Goal: Check status

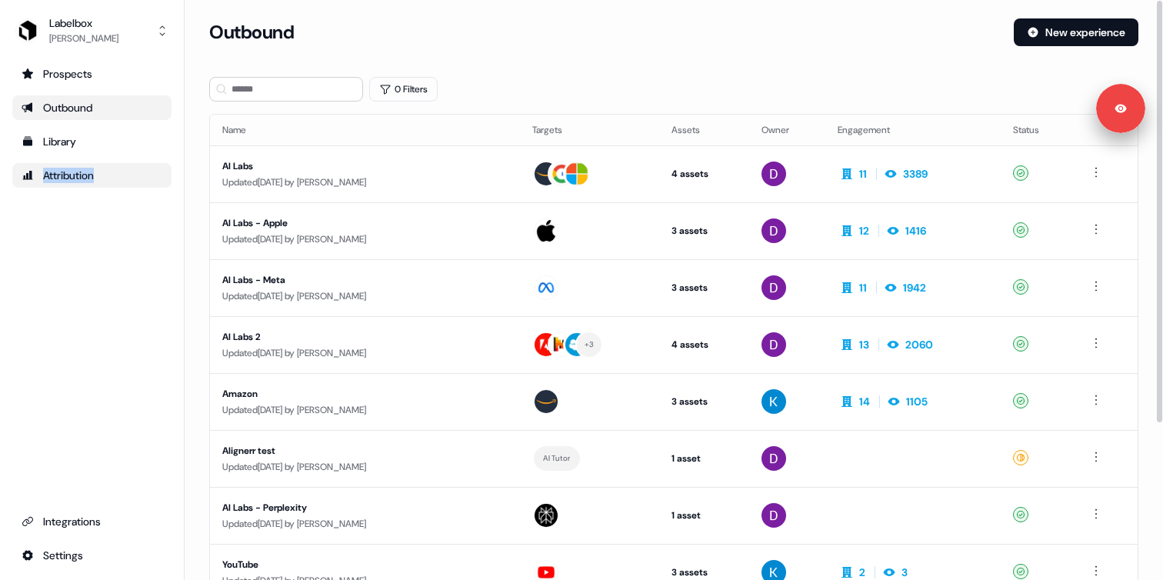
click at [98, 178] on div "Attribution" at bounding box center [92, 175] width 141 height 15
click at [96, 172] on div "Attribution" at bounding box center [92, 175] width 141 height 15
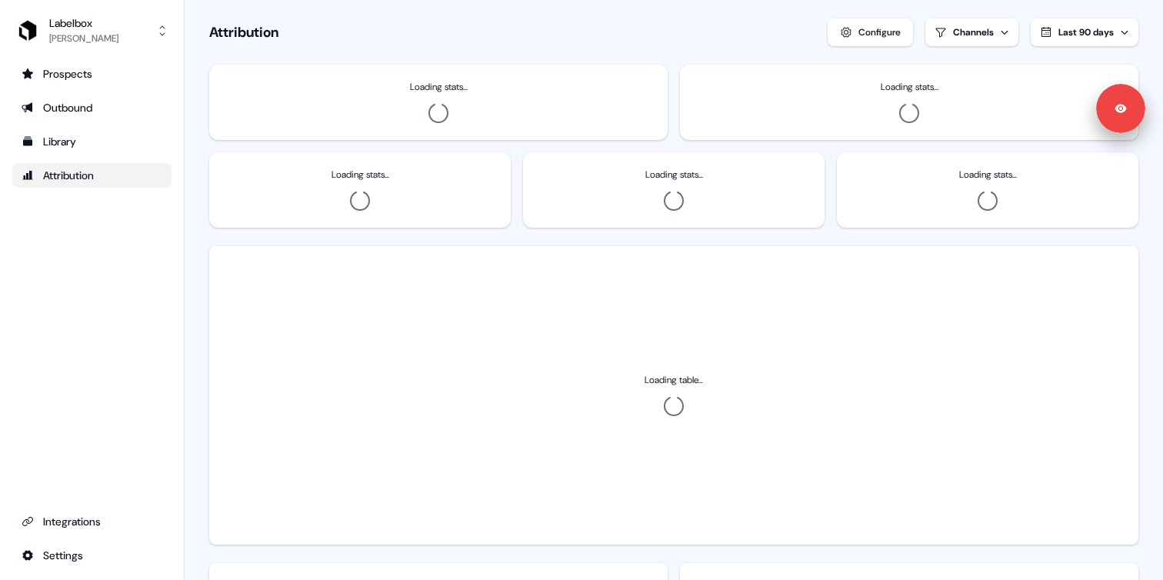
click at [191, 177] on section "Loading... Attribution Configure Channels Last 90 days Loading stats... Loading…" at bounding box center [674, 573] width 979 height 1147
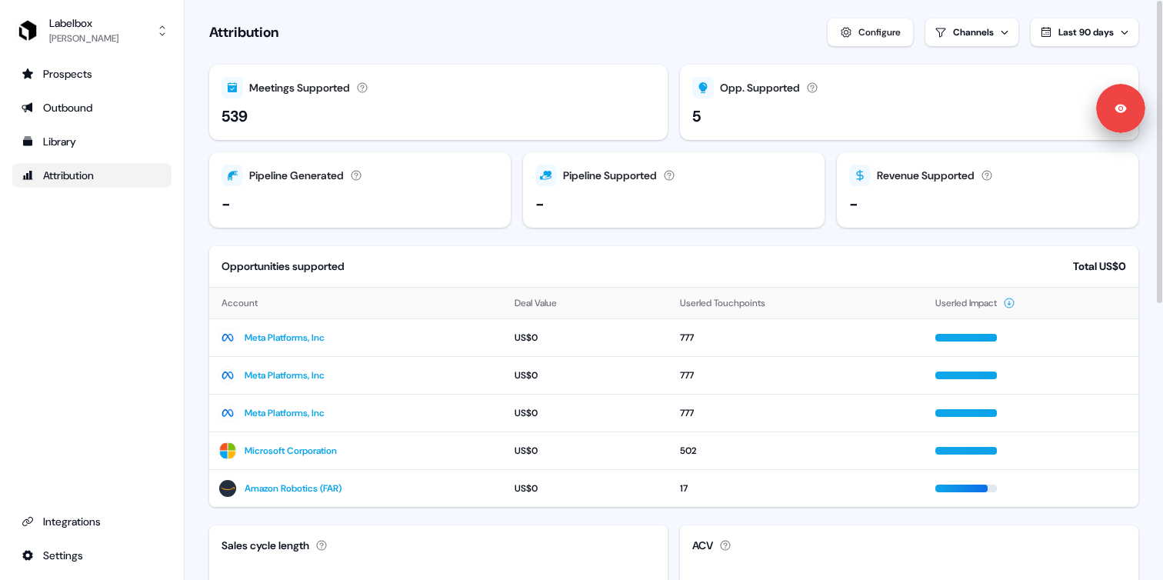
click at [1072, 38] on div "Last 90 days" at bounding box center [1086, 32] width 55 height 15
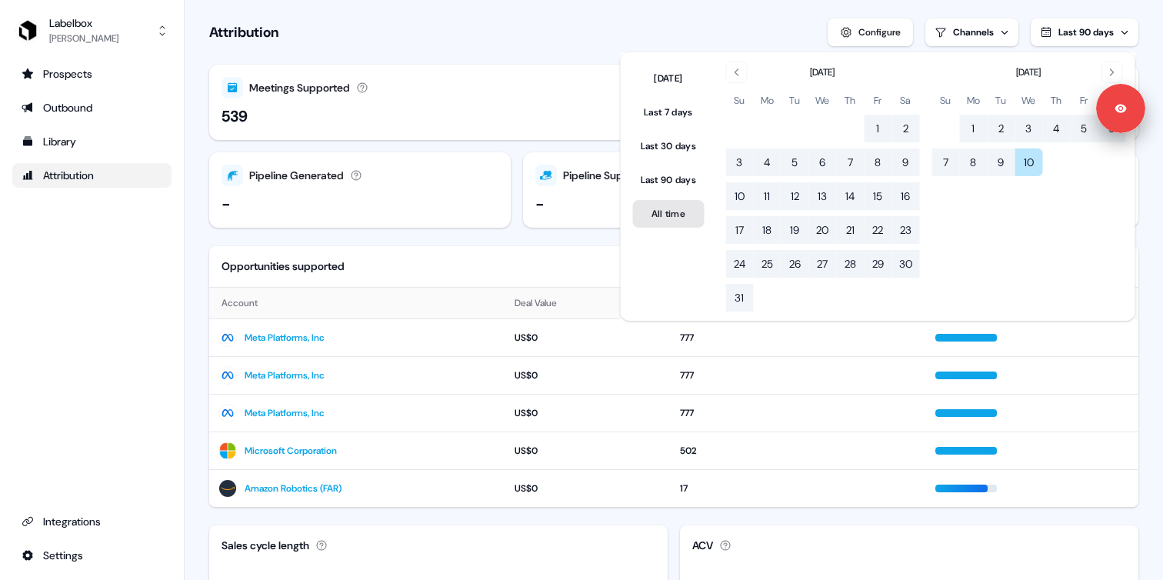
click at [676, 211] on button "All time" at bounding box center [669, 214] width 72 height 28
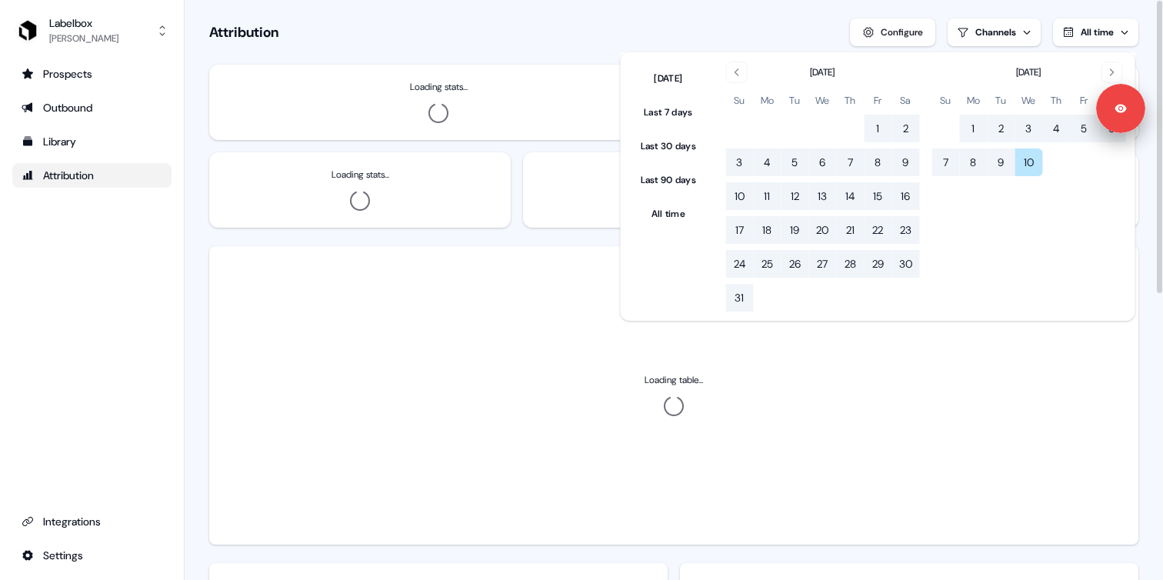
click at [464, 49] on section "Loading... Attribution Configure Channels All time Loading stats... Loading sta…" at bounding box center [674, 573] width 979 height 1147
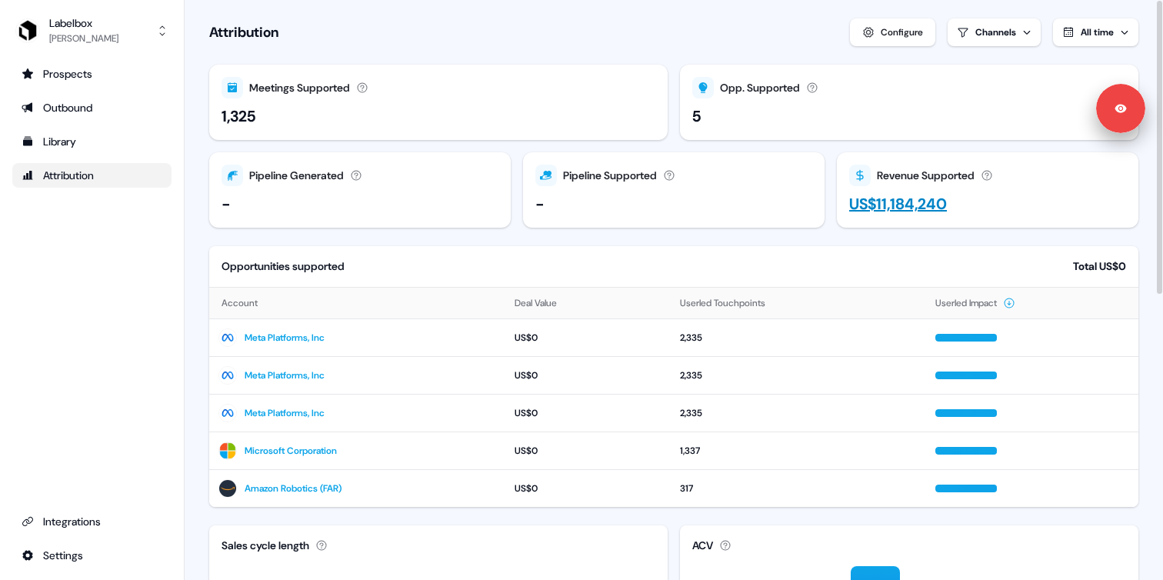
click at [892, 184] on div "Revenue Supported The total value of closed won opportunities over the selected…" at bounding box center [987, 176] width 277 height 22
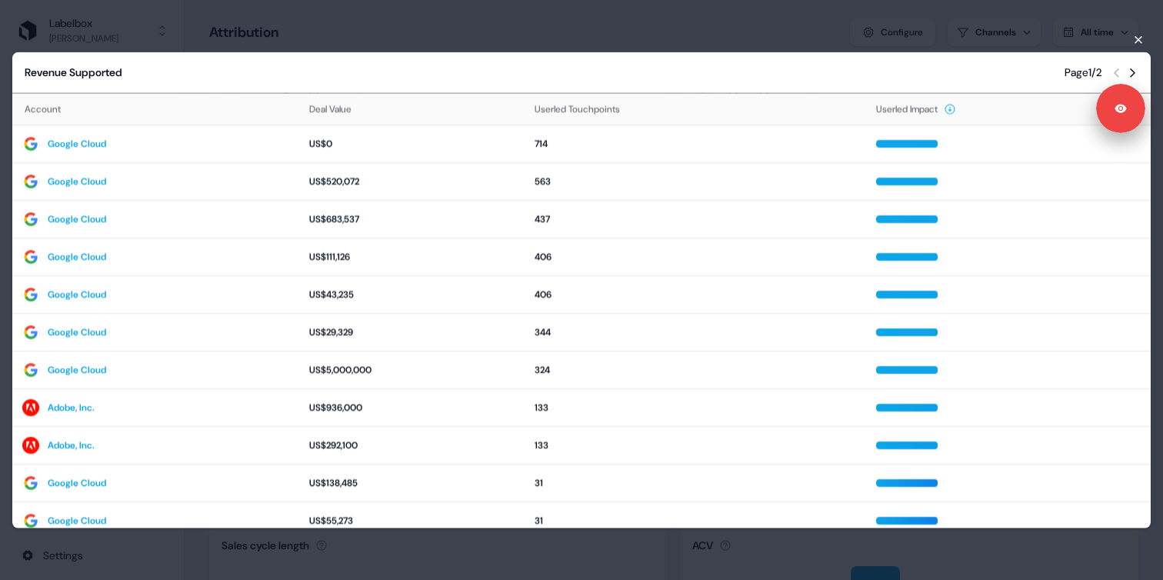
click at [426, 45] on div "Revenue Supported Page 1 / 2 Account Deal Value Userled Touchpoints Userled Imp…" at bounding box center [581, 290] width 1163 height 501
click at [438, 31] on div "Revenue Supported Page 1 / 2 Account Deal Value Userled Touchpoints Userled Imp…" at bounding box center [581, 290] width 1163 height 580
